Goal: Information Seeking & Learning: Learn about a topic

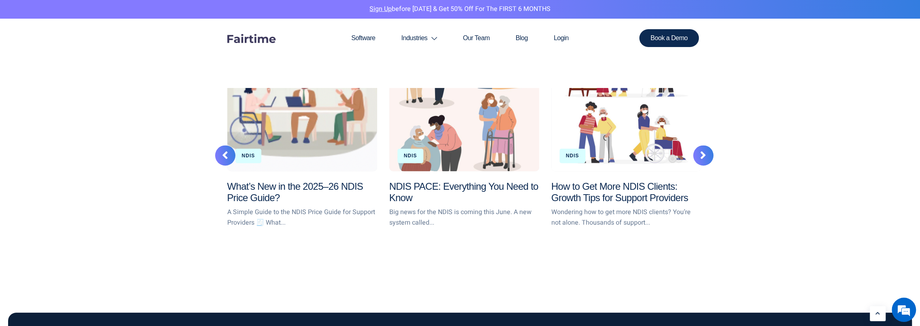
scroll to position [1039, 0]
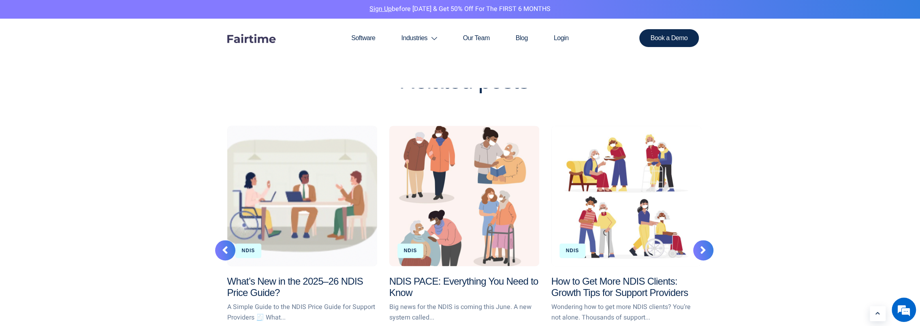
click at [465, 237] on div "NDIS PACE: Everything You Need to Know" at bounding box center [464, 196] width 150 height 140
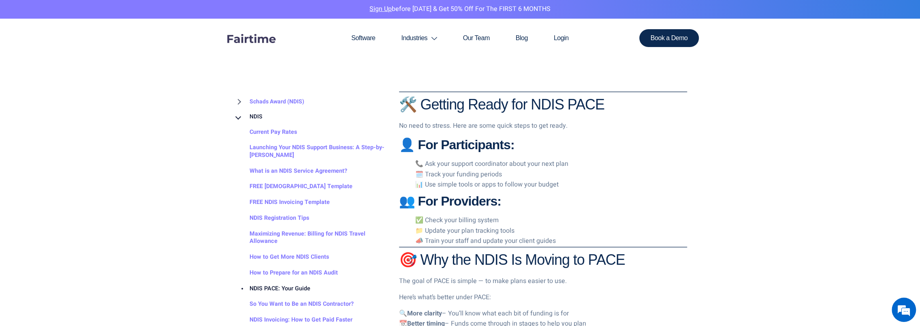
scroll to position [1039, 0]
